Goal: Book appointment/travel/reservation

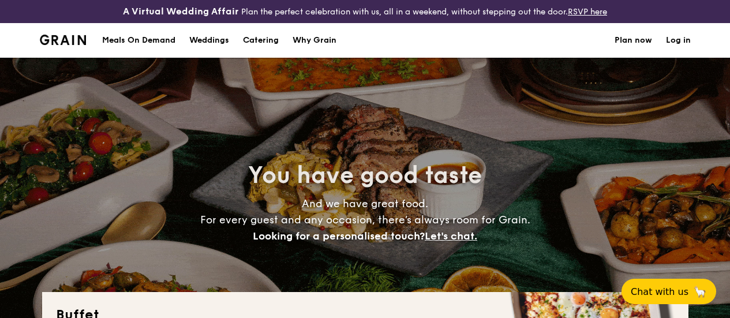
select select
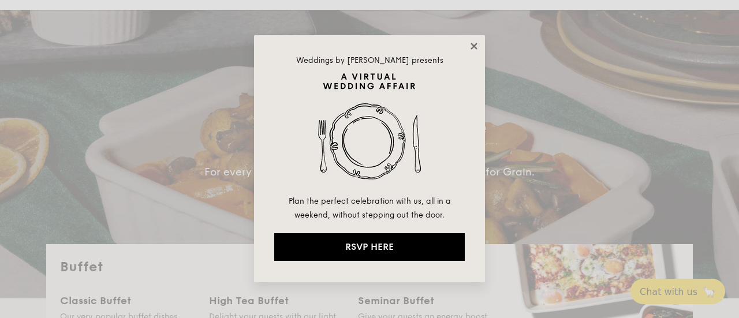
click at [470, 47] on icon at bounding box center [474, 46] width 10 height 10
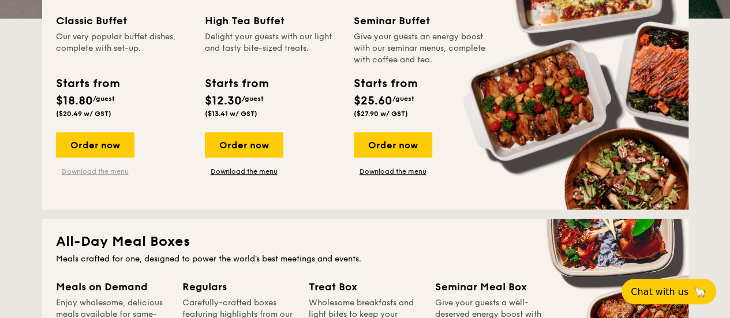
scroll to position [346, 0]
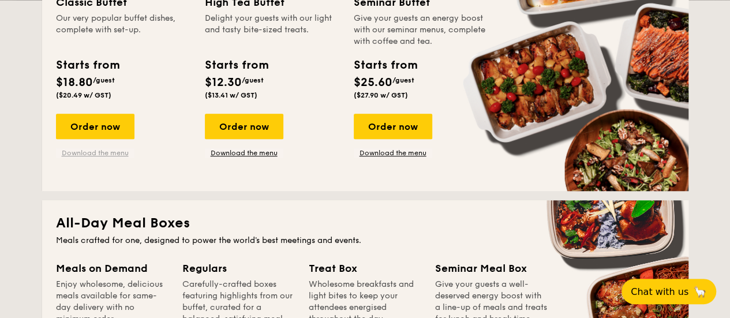
click at [116, 158] on link "Download the menu" at bounding box center [95, 152] width 79 height 9
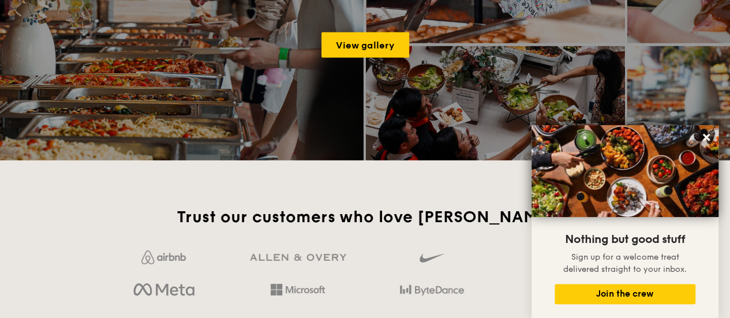
scroll to position [1674, 0]
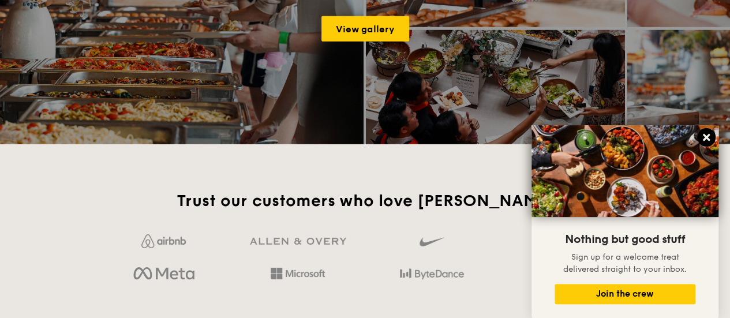
click at [710, 133] on icon at bounding box center [707, 137] width 10 height 10
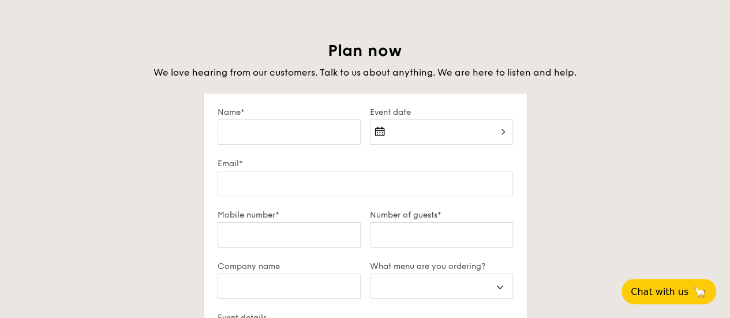
scroll to position [2021, 0]
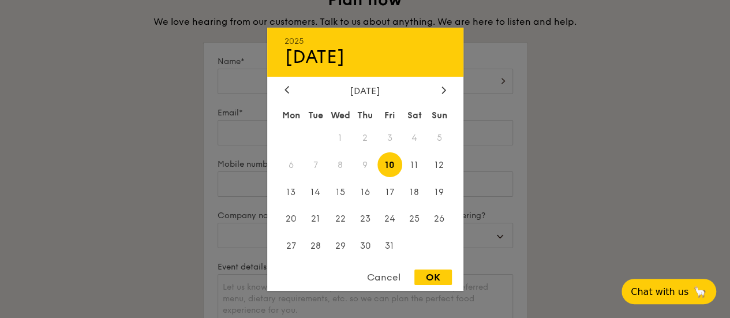
click at [478, 80] on div "2025 Oct [DATE] Tue Wed Thu Fri Sat Sun 1 2 3 4 5 6 7 8 9 10 11 12 13 14 15 16 …" at bounding box center [441, 88] width 143 height 39
click at [452, 88] on div "[DATE]" at bounding box center [365, 90] width 196 height 11
click at [448, 89] on div at bounding box center [444, 90] width 10 height 11
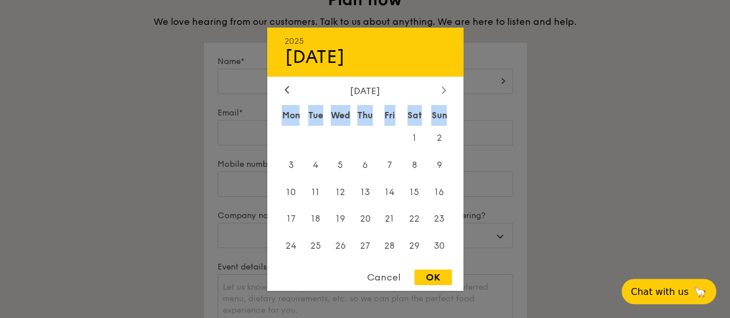
click at [448, 89] on div at bounding box center [444, 90] width 10 height 11
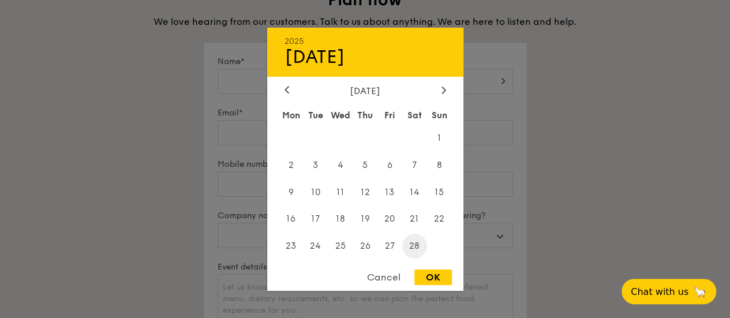
click at [416, 241] on span "28" at bounding box center [414, 246] width 25 height 25
click at [426, 277] on div "OK" at bounding box center [434, 278] width 38 height 16
type input "[DATE]"
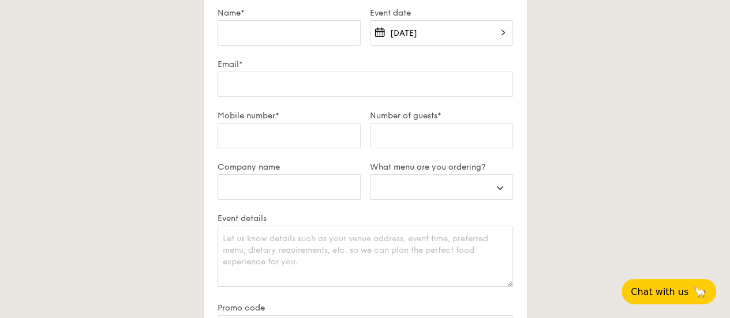
scroll to position [2136, 0]
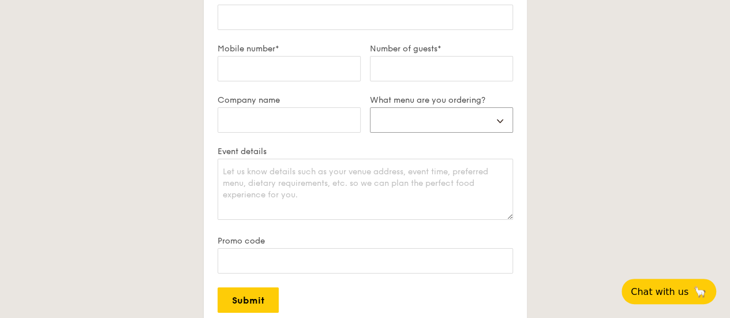
click at [498, 133] on select "Buffet Mini Buffet High Tea Canapés Meal Boxes Wedding" at bounding box center [441, 119] width 143 height 25
select select "buffet"
click at [370, 116] on select "Buffet Mini Buffet High Tea Canapés Meal Boxes Wedding" at bounding box center [441, 119] width 143 height 25
click at [449, 131] on select "Buffet Mini Buffet High Tea Canapés Meal Boxes Wedding" at bounding box center [441, 119] width 143 height 25
click at [549, 136] on div "Plan now We love hearing from our customers. Talk to us about anything. We are …" at bounding box center [365, 142] width 647 height 536
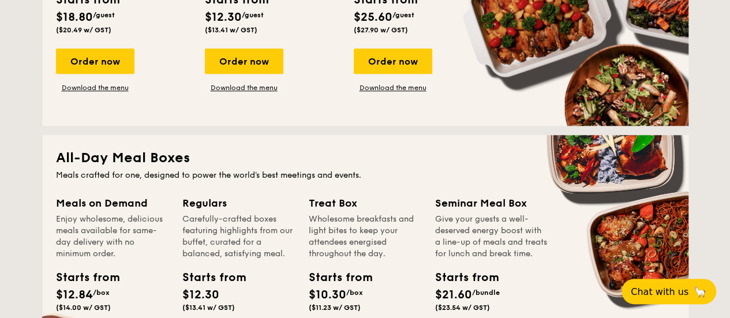
scroll to position [289, 0]
